Goal: Check status

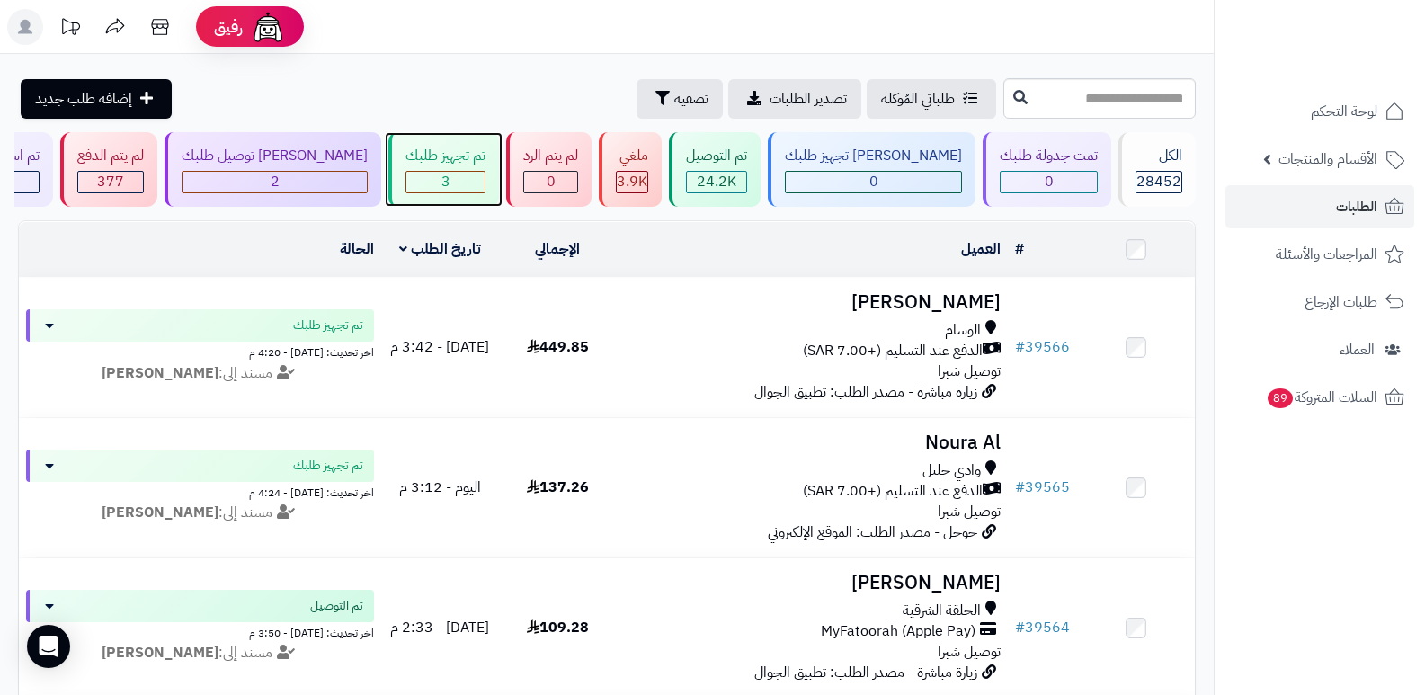
click at [455, 159] on div "تم تجهيز طلبك" at bounding box center [445, 156] width 80 height 21
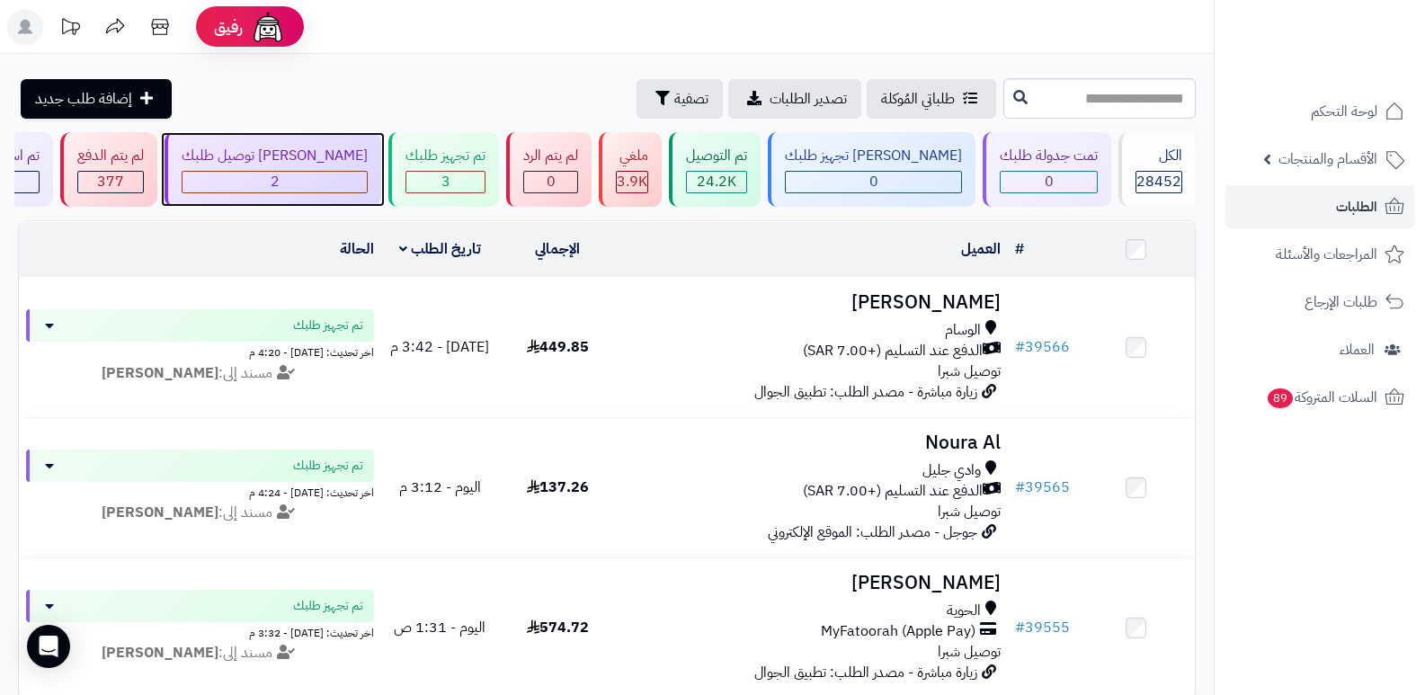
click at [374, 169] on div "جاري توصيل طلبك 2" at bounding box center [272, 169] width 217 height 75
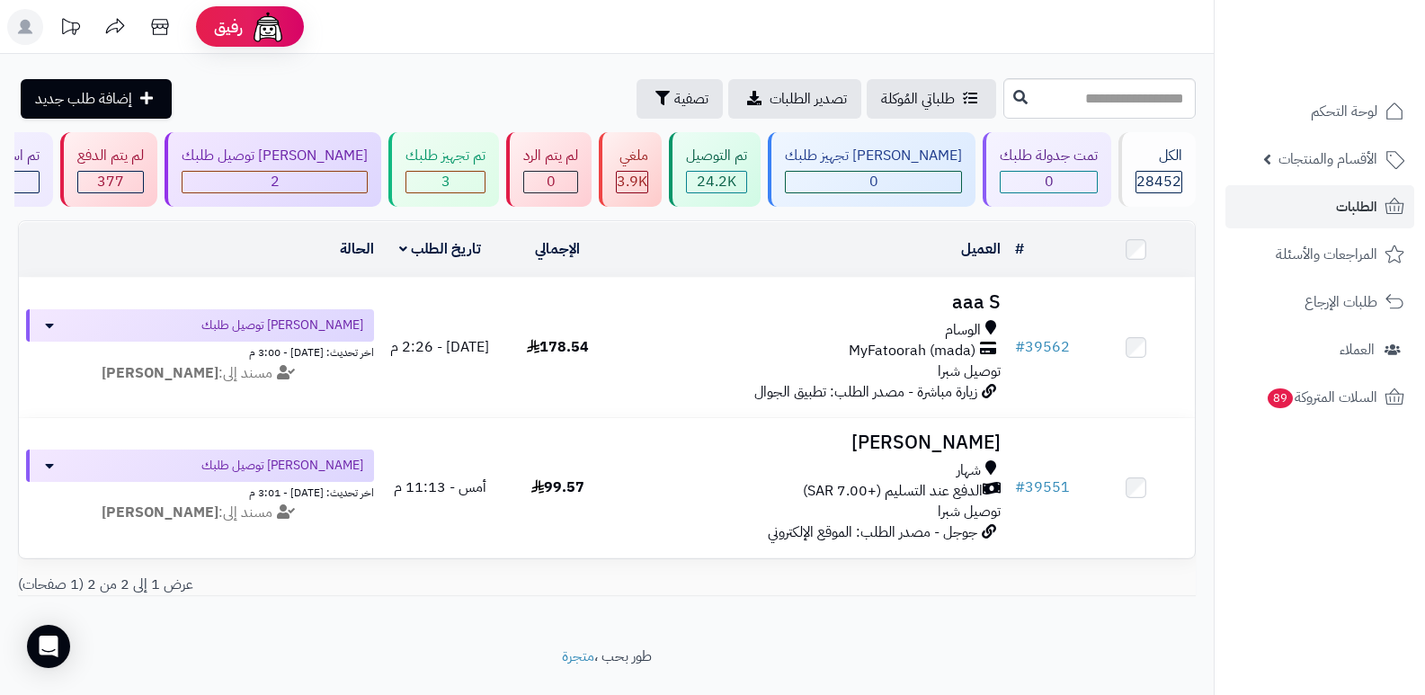
click at [19, 30] on rect at bounding box center [25, 27] width 36 height 36
